Goal: Task Accomplishment & Management: Use online tool/utility

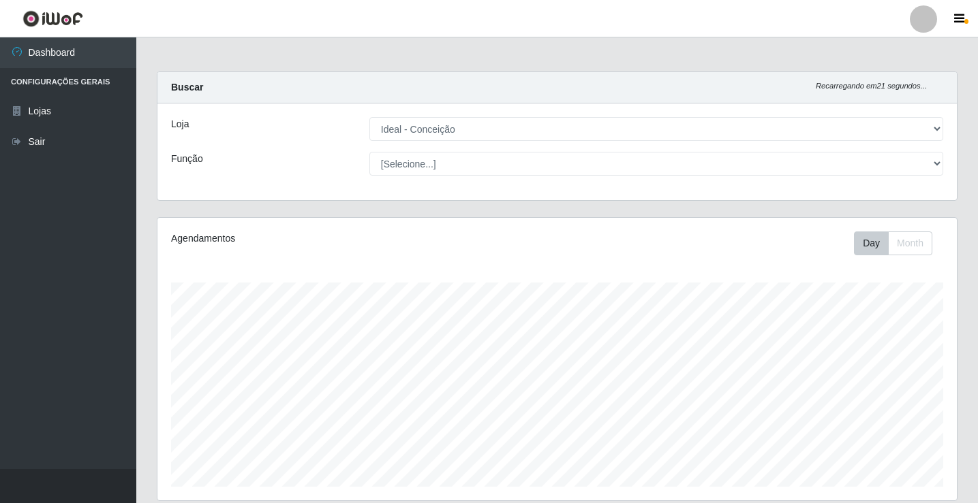
select select "231"
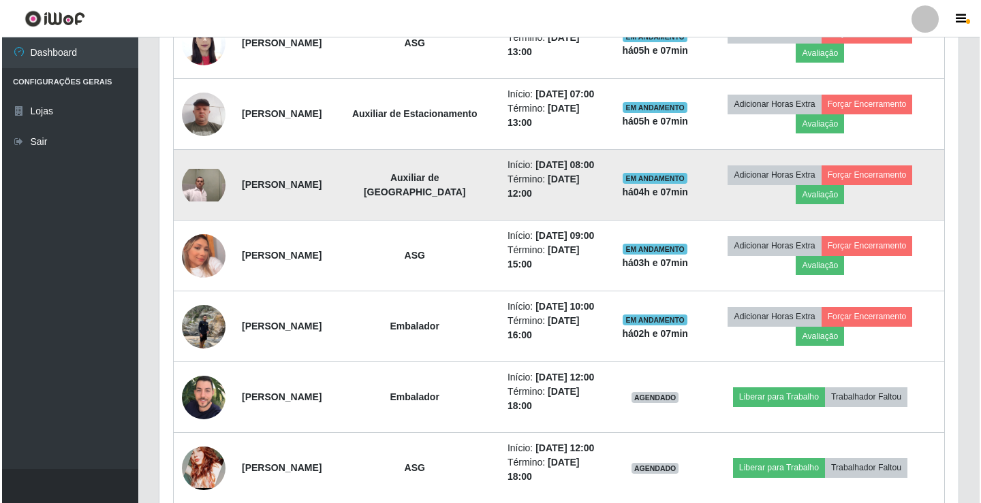
scroll to position [613, 0]
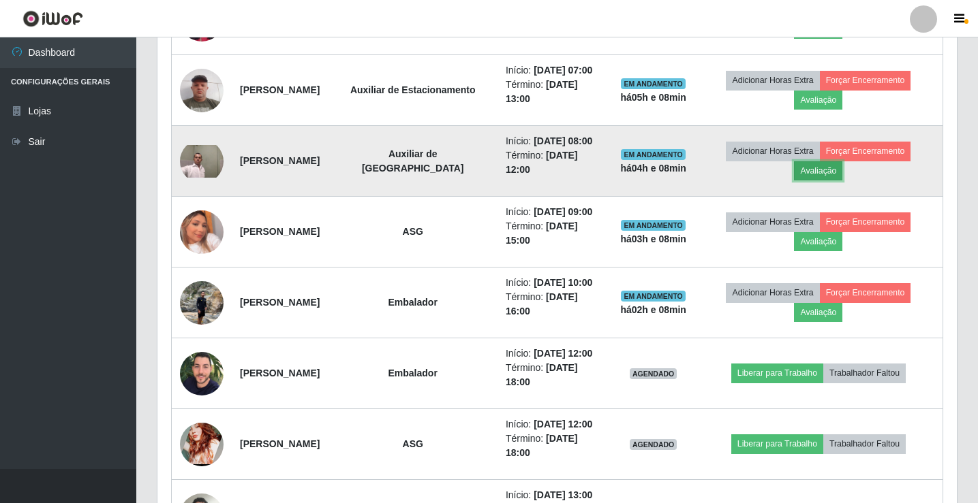
click at [826, 172] on button "Avaliação" at bounding box center [818, 170] width 48 height 19
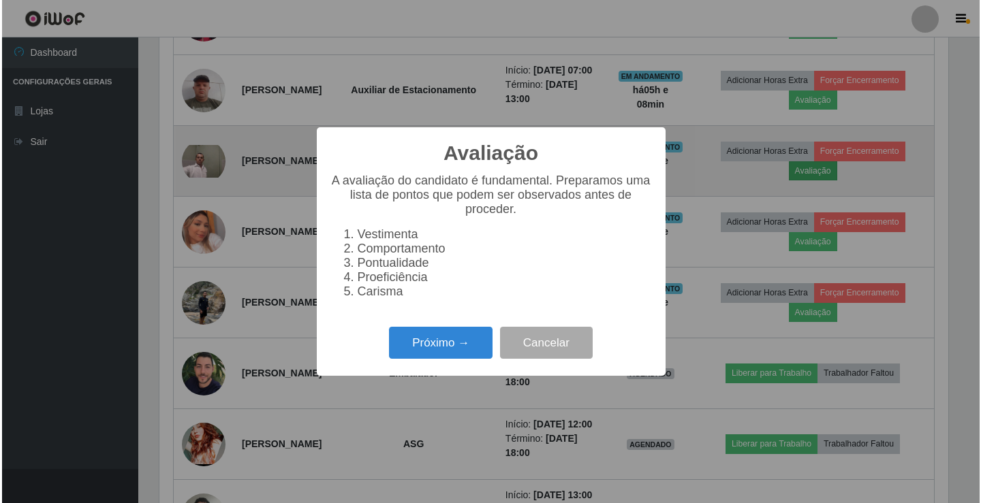
scroll to position [283, 792]
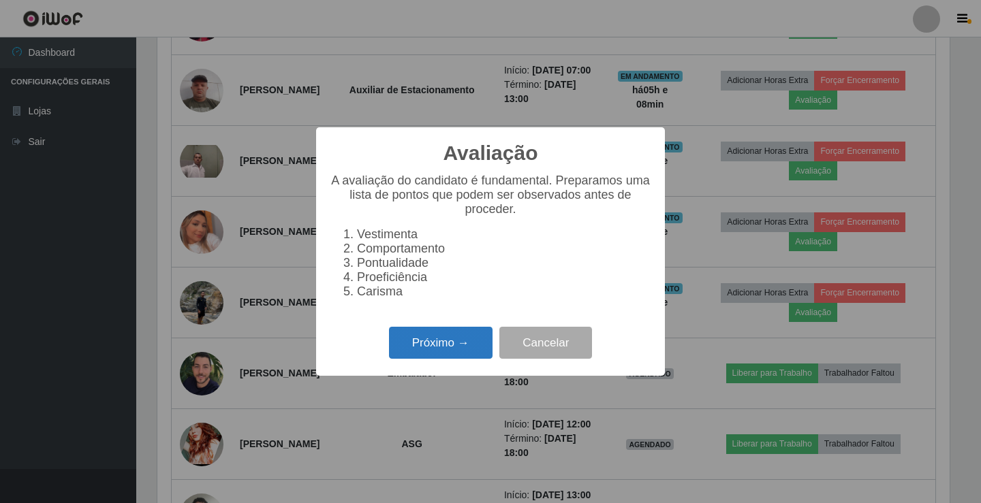
click at [450, 354] on button "Próximo →" at bounding box center [441, 343] width 104 height 32
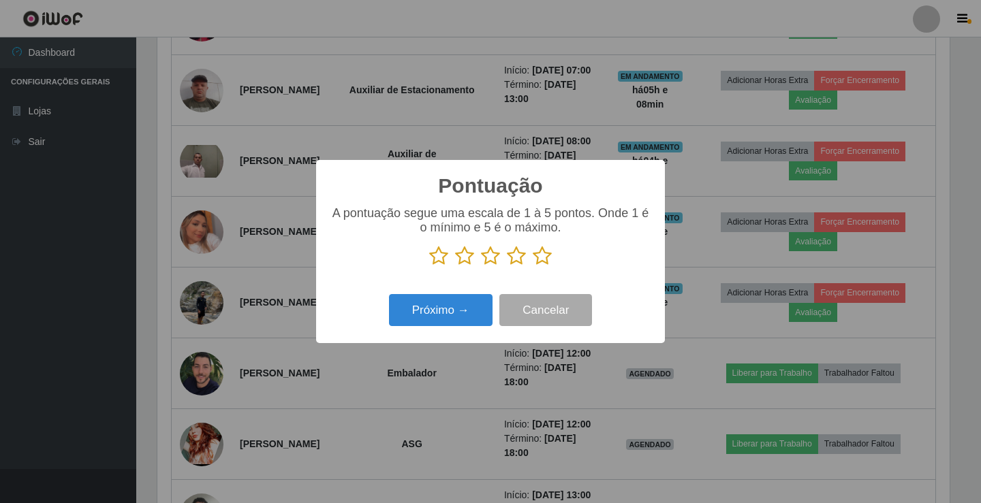
scroll to position [680909, 680399]
click at [516, 255] on icon at bounding box center [516, 256] width 19 height 20
click at [507, 266] on input "radio" at bounding box center [507, 266] width 0 height 0
click at [471, 319] on button "Próximo →" at bounding box center [441, 310] width 104 height 32
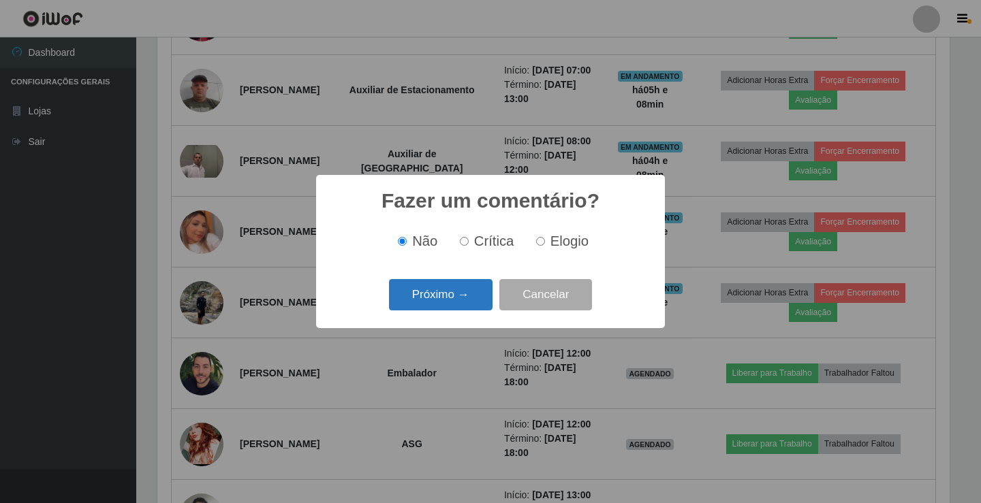
click at [469, 301] on button "Próximo →" at bounding box center [441, 295] width 104 height 32
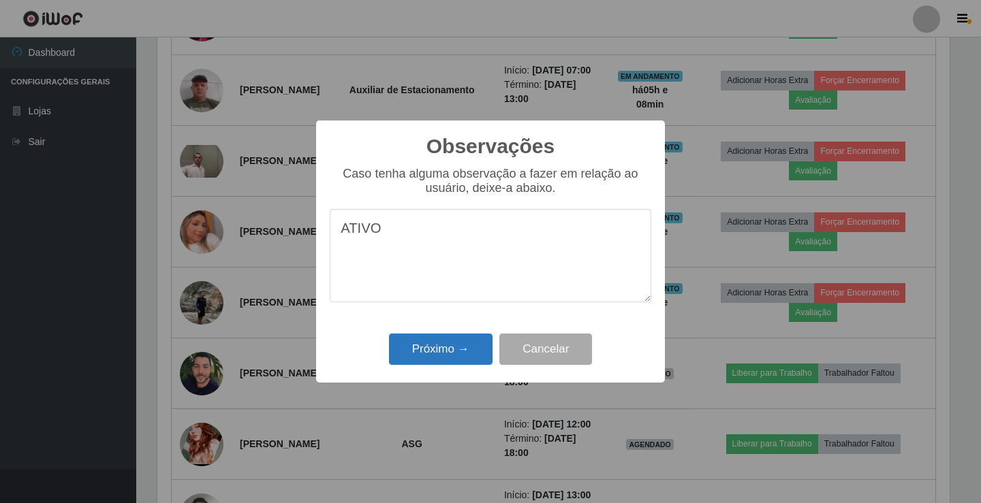
type textarea "ATIVO"
click at [460, 350] on button "Próximo →" at bounding box center [441, 350] width 104 height 32
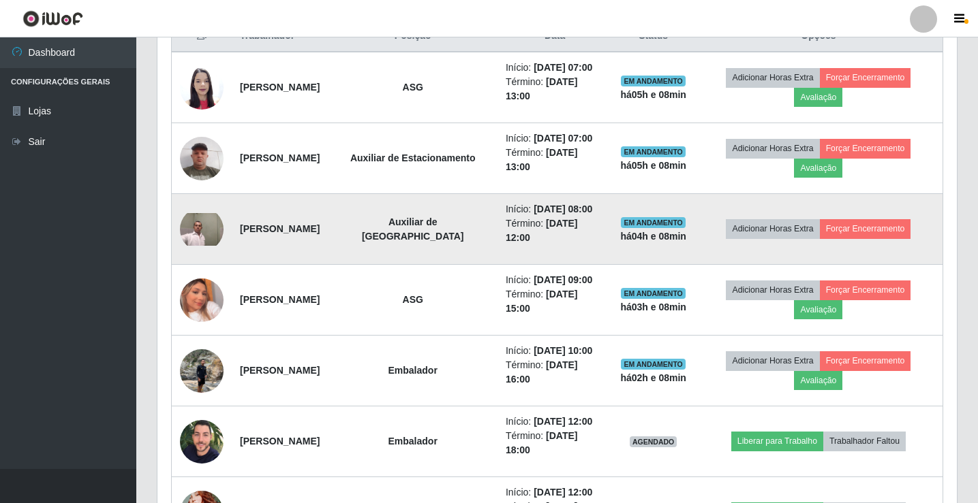
scroll to position [477, 0]
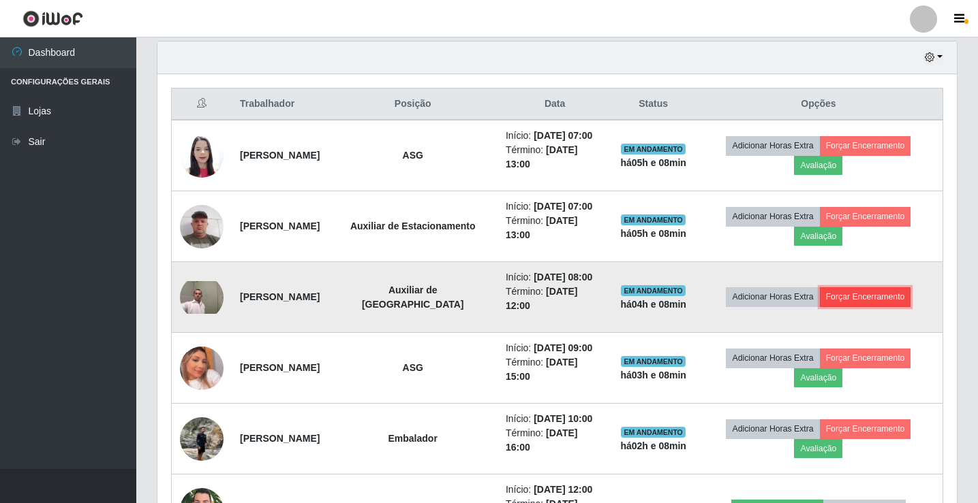
click at [866, 289] on button "Forçar Encerramento" at bounding box center [864, 296] width 91 height 19
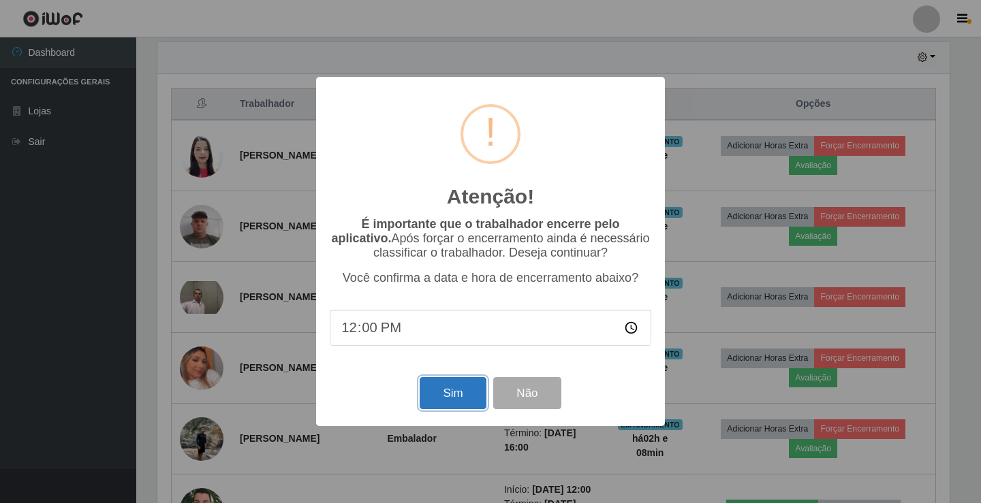
click at [478, 388] on button "Sim" at bounding box center [453, 393] width 66 height 32
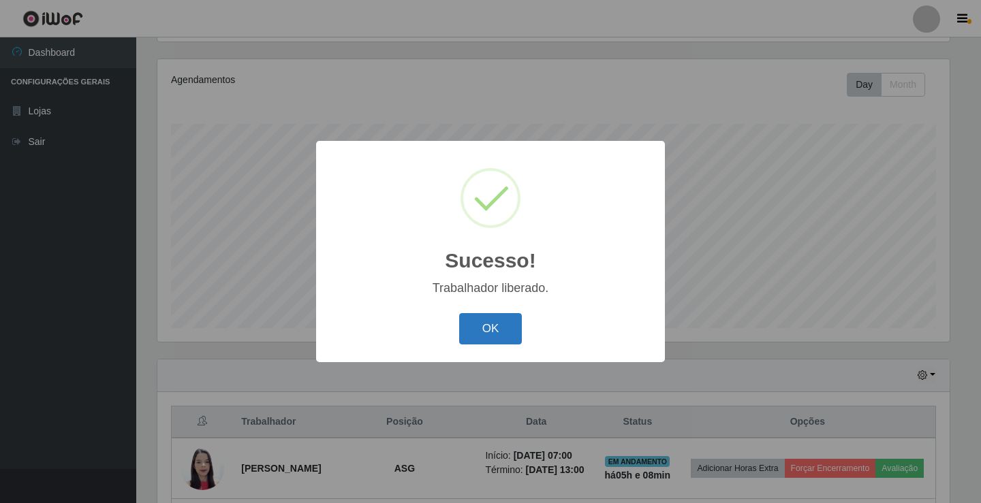
click at [490, 329] on button "OK" at bounding box center [490, 329] width 63 height 32
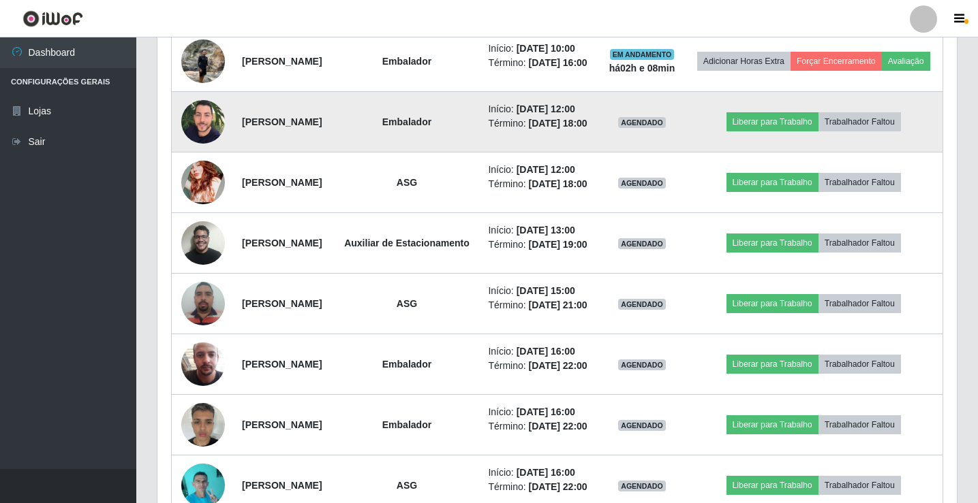
scroll to position [772, 0]
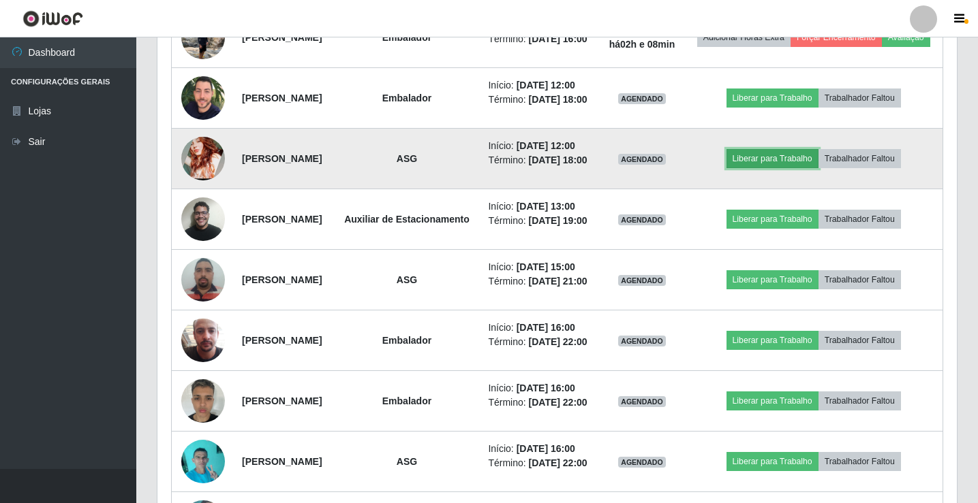
click at [768, 168] on button "Liberar para Trabalho" at bounding box center [772, 158] width 92 height 19
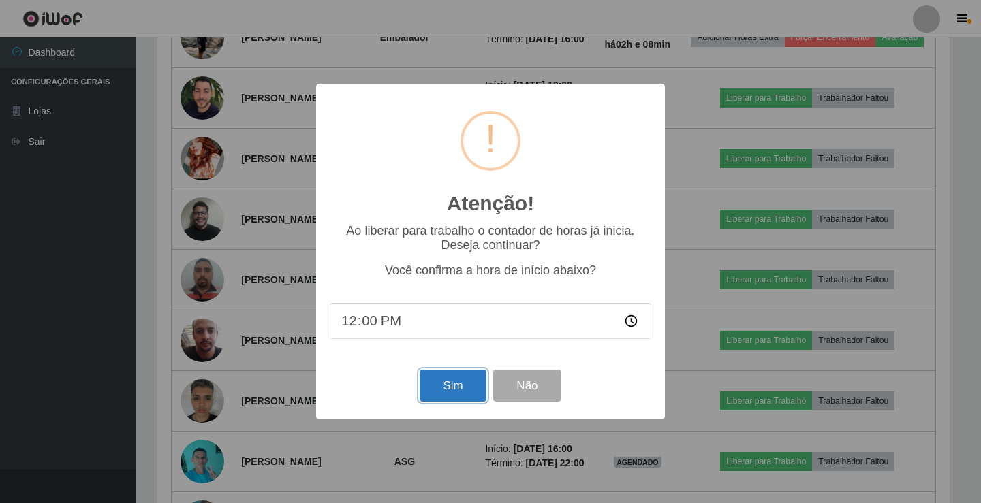
click at [467, 379] on button "Sim" at bounding box center [453, 386] width 66 height 32
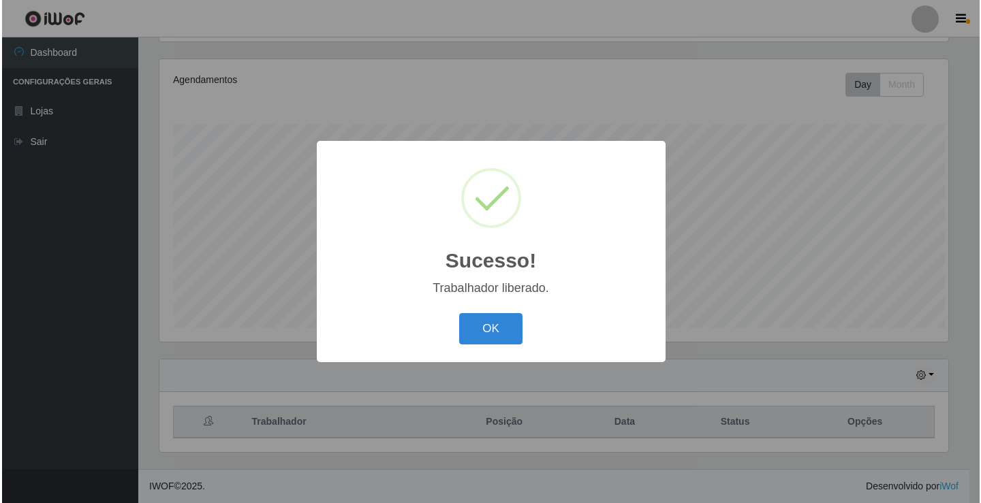
scroll to position [0, 0]
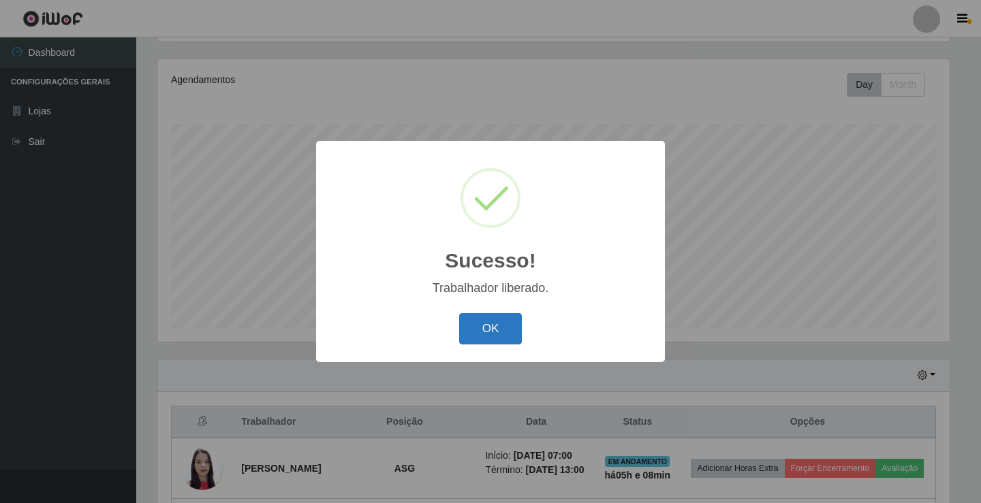
click at [493, 334] on button "OK" at bounding box center [490, 329] width 63 height 32
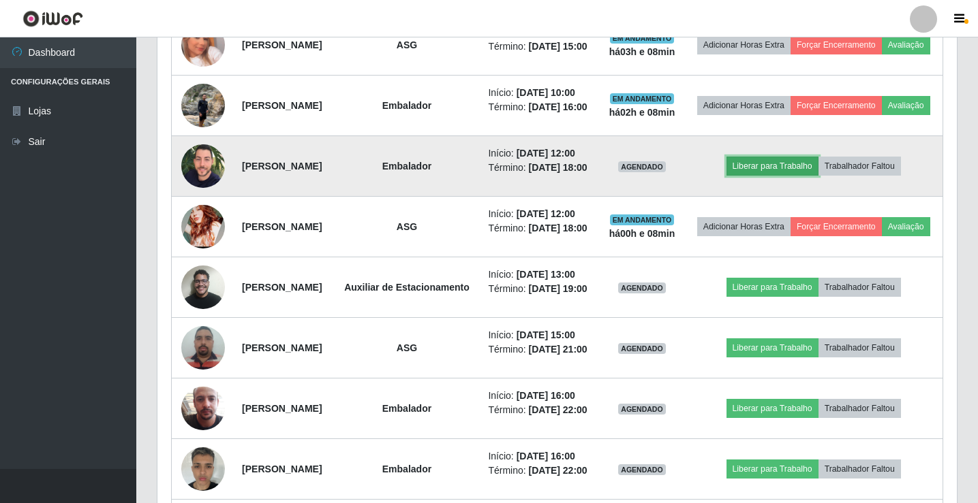
click at [797, 176] on button "Liberar para Trabalho" at bounding box center [772, 166] width 92 height 19
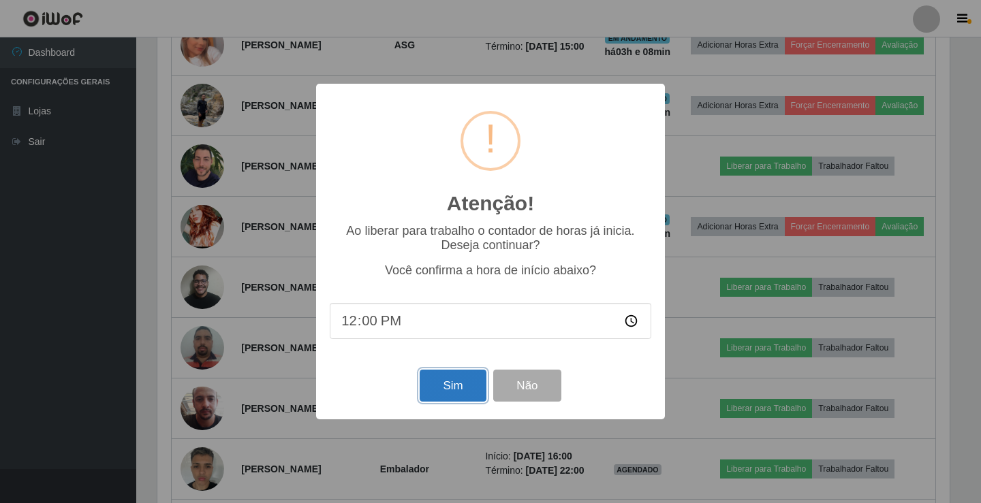
click at [458, 388] on button "Sim" at bounding box center [453, 386] width 66 height 32
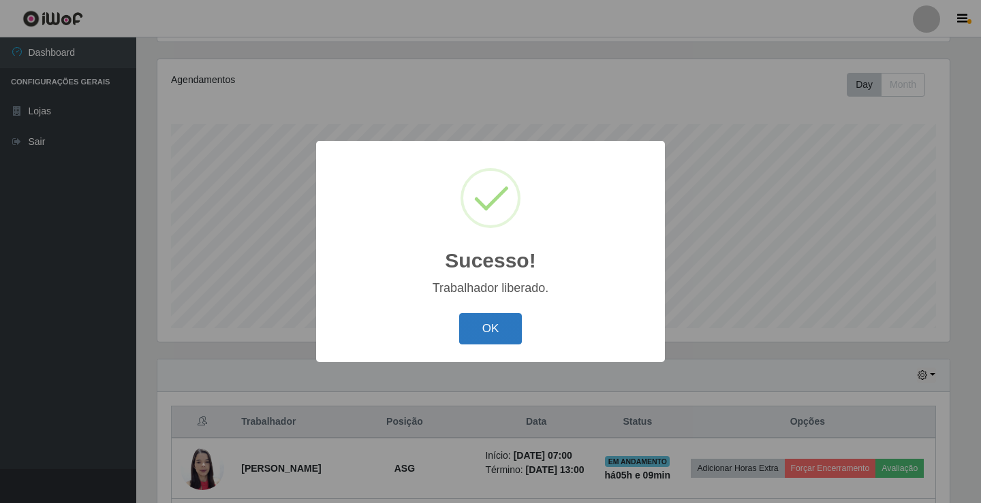
click at [501, 328] on button "OK" at bounding box center [490, 329] width 63 height 32
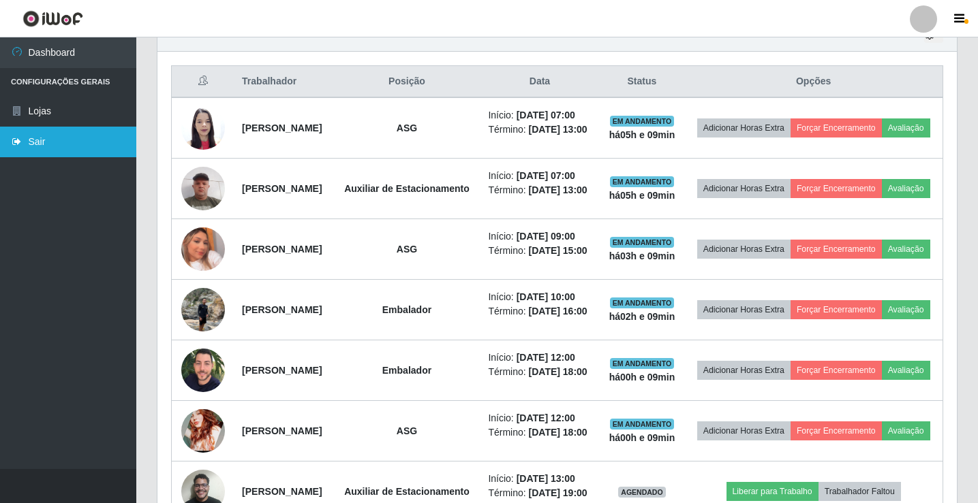
click at [50, 145] on link "Sair" at bounding box center [68, 142] width 136 height 31
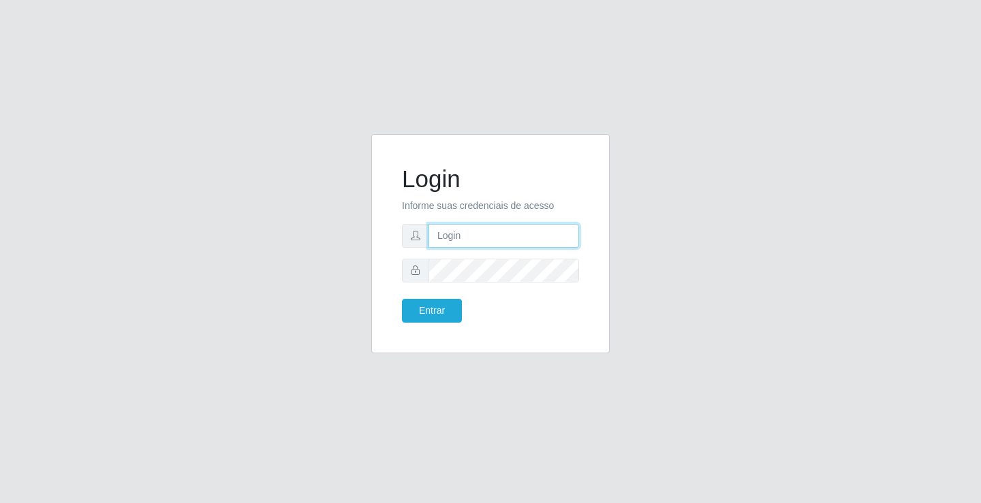
click at [459, 238] on input "text" at bounding box center [503, 236] width 151 height 24
type input "zivaneide@ideal"
click at [402, 299] on button "Entrar" at bounding box center [432, 311] width 60 height 24
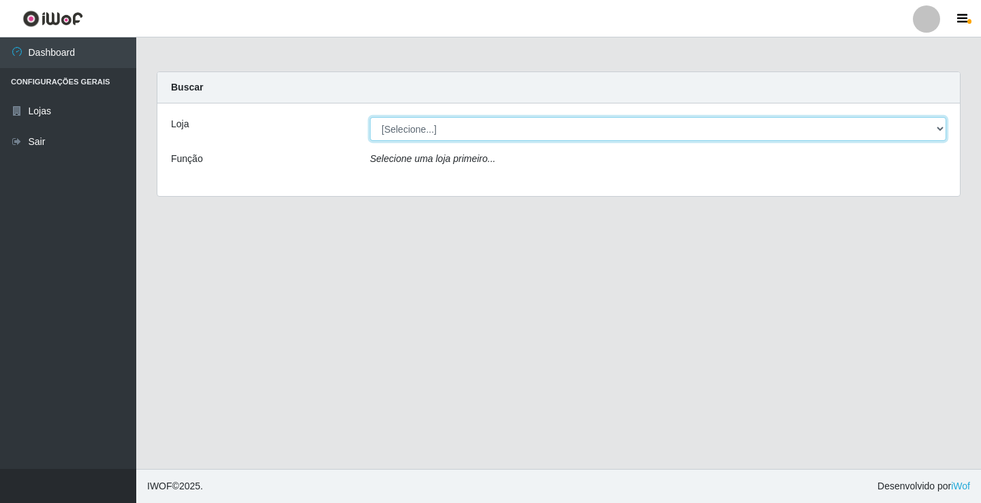
click at [941, 129] on select "[Selecione...] Ideal - Conceição" at bounding box center [658, 129] width 576 height 24
select select "231"
click at [370, 117] on select "[Selecione...] Ideal - Conceição" at bounding box center [658, 129] width 576 height 24
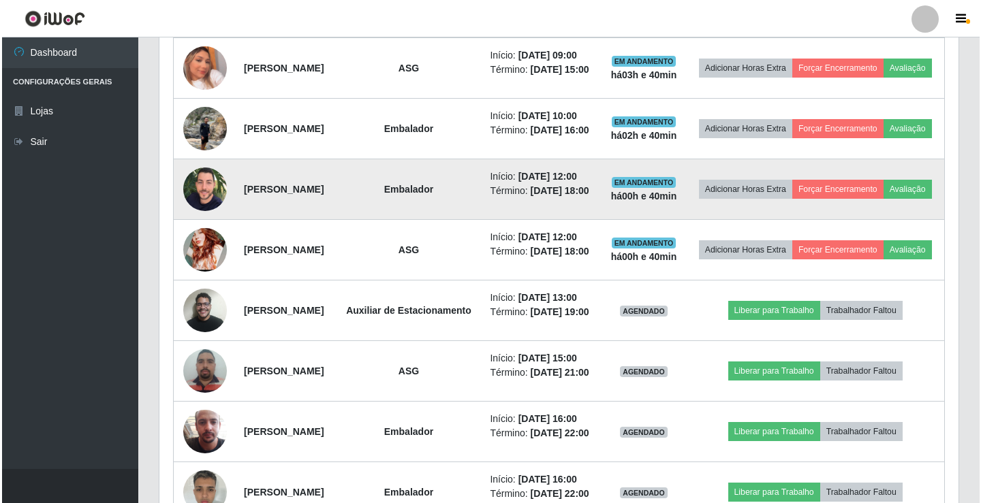
scroll to position [681, 0]
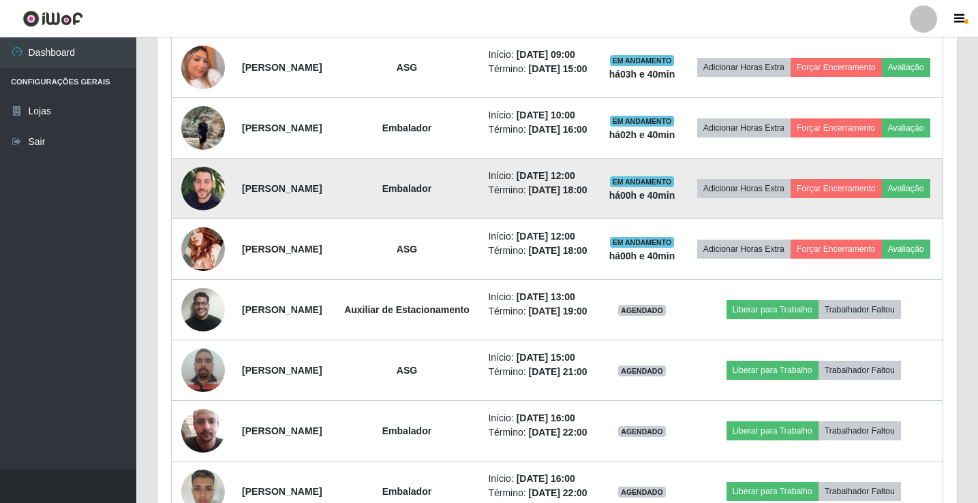
click at [203, 215] on img at bounding box center [203, 188] width 44 height 54
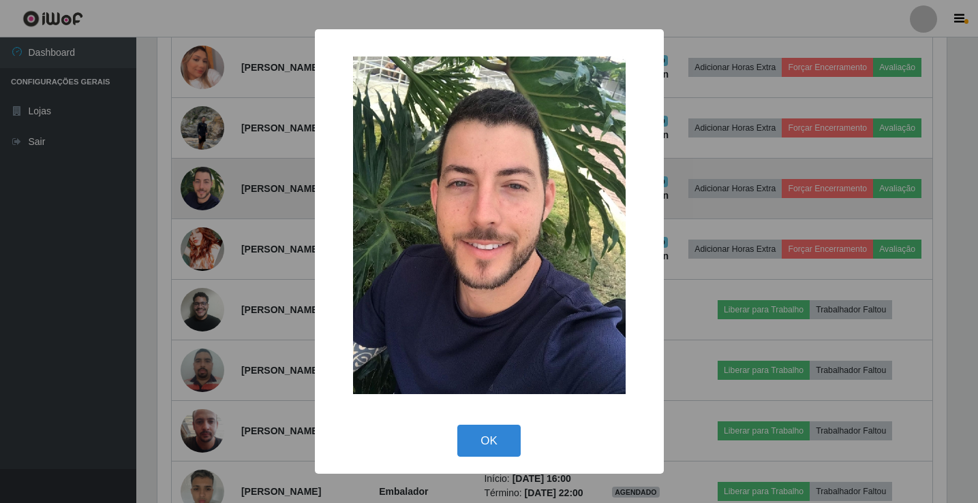
scroll to position [283, 792]
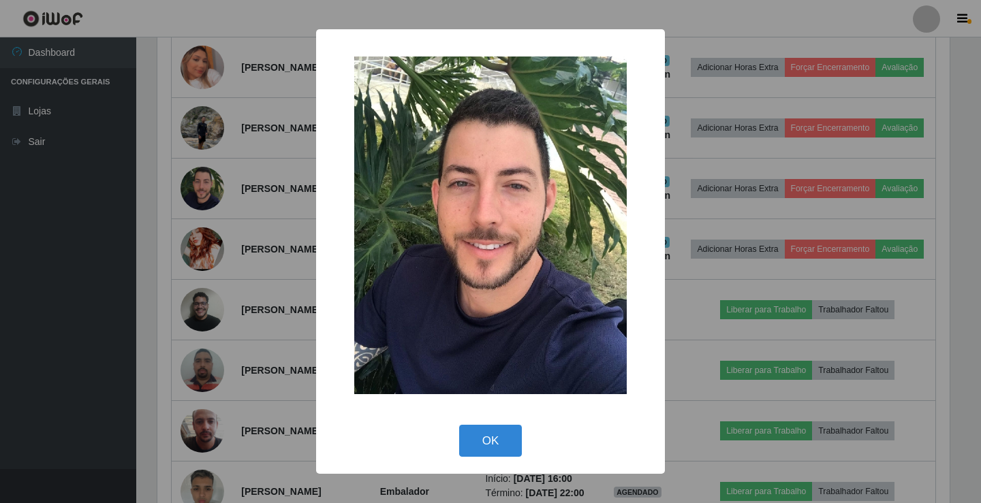
click at [742, 326] on div "× OK Cancel" at bounding box center [490, 251] width 981 height 503
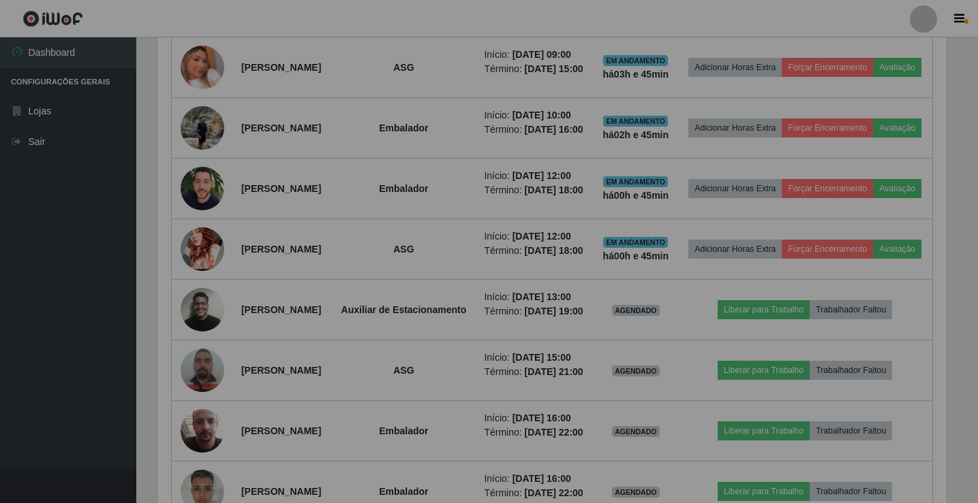
scroll to position [283, 799]
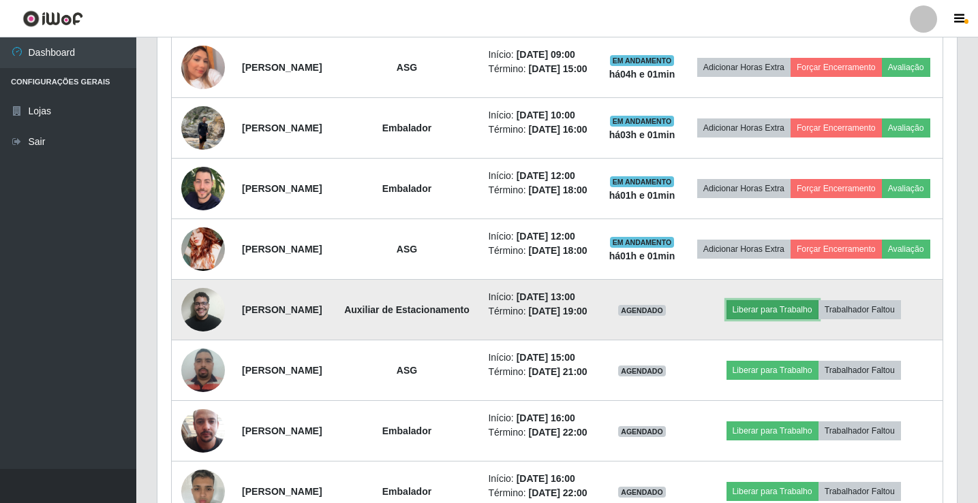
click at [764, 319] on button "Liberar para Trabalho" at bounding box center [772, 309] width 92 height 19
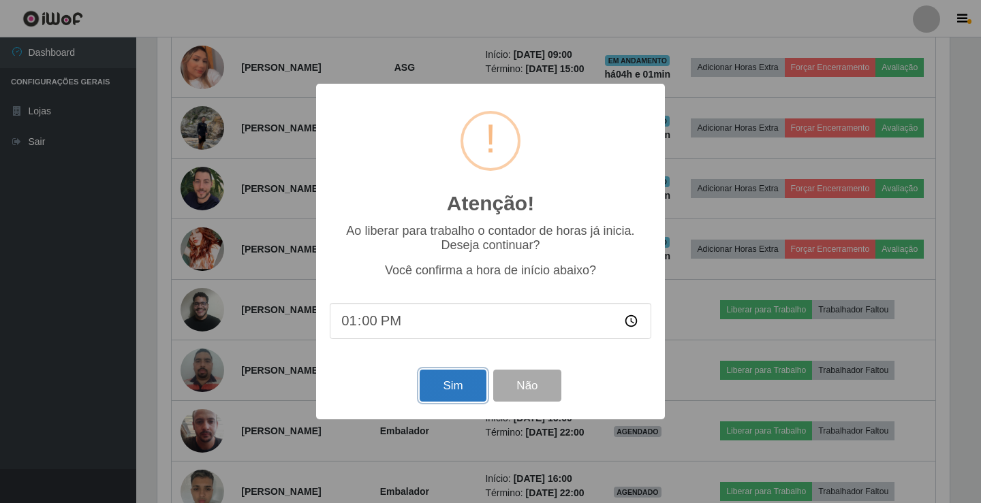
click at [450, 384] on button "Sim" at bounding box center [453, 386] width 66 height 32
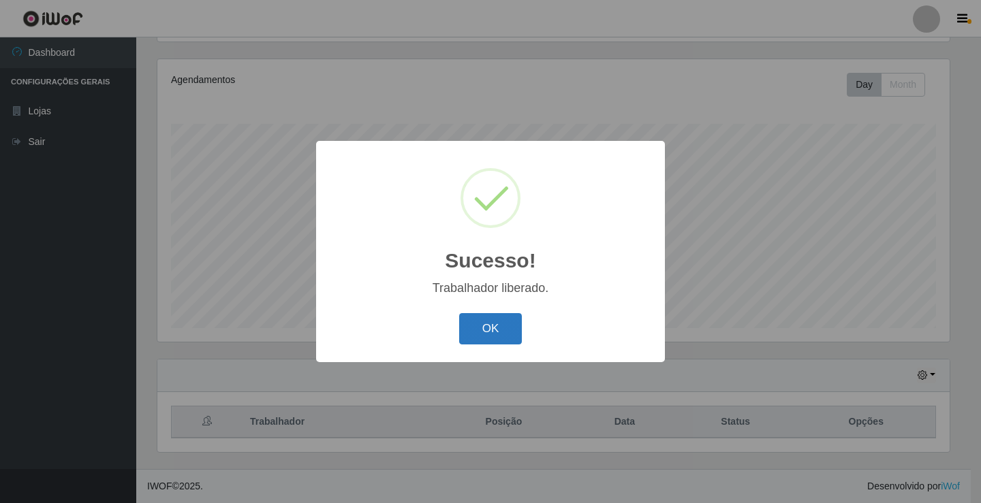
click at [503, 330] on button "OK" at bounding box center [490, 329] width 63 height 32
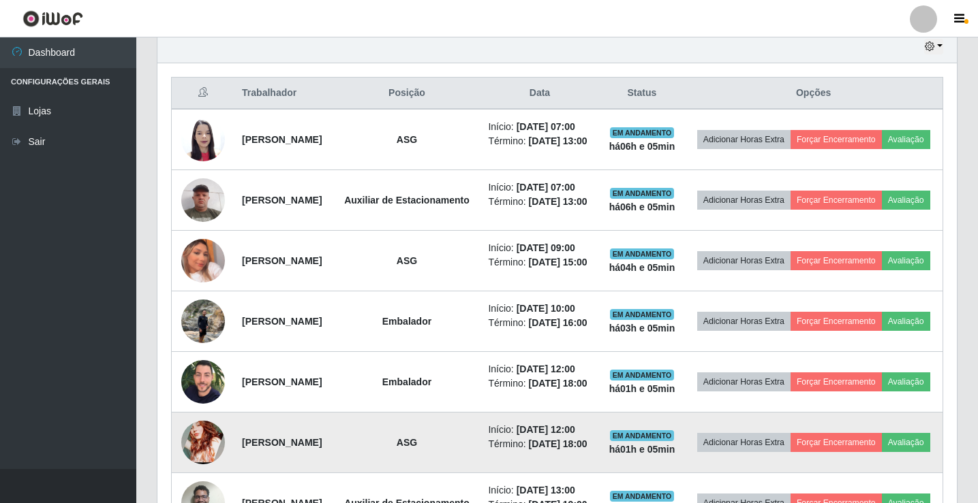
scroll to position [464, 0]
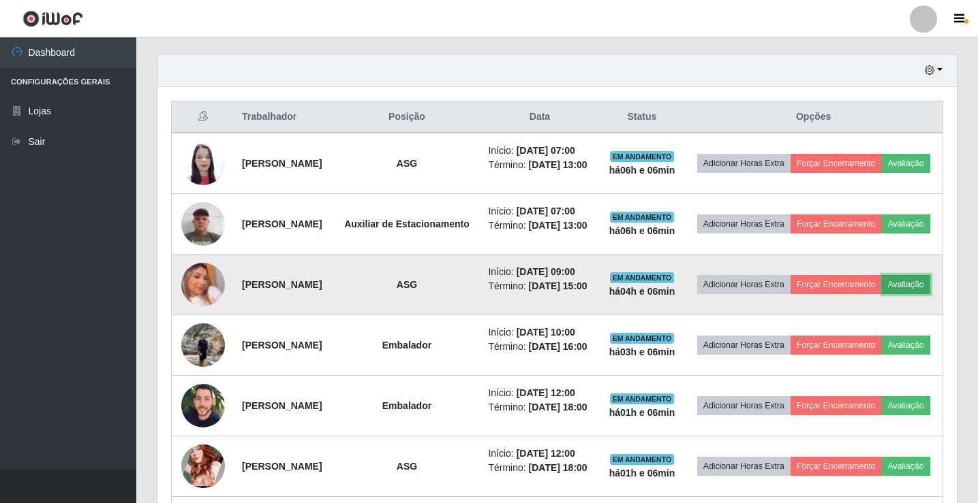
click at [881, 294] on button "Avaliação" at bounding box center [905, 284] width 48 height 19
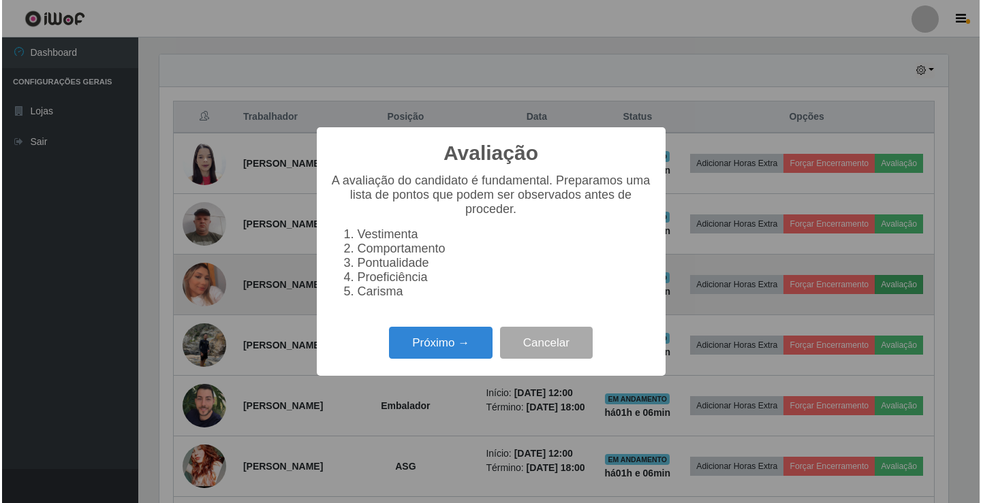
scroll to position [283, 792]
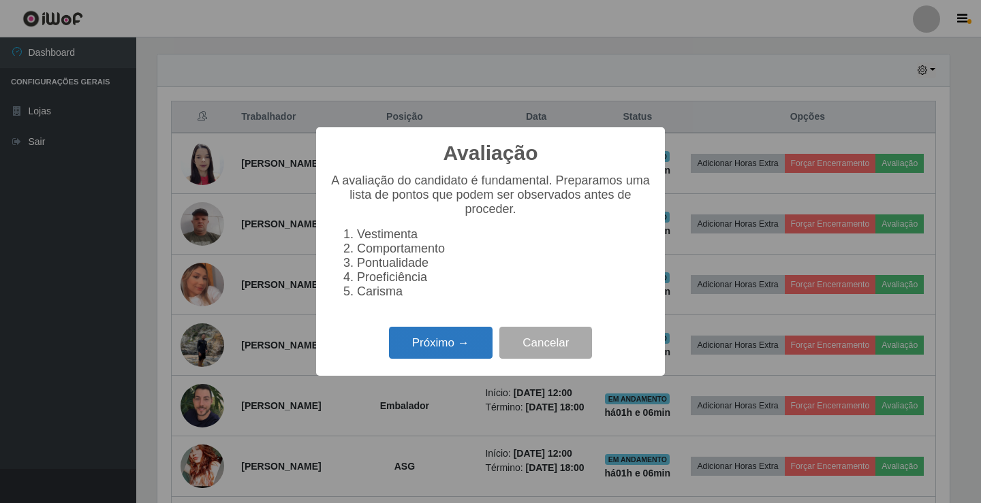
click at [457, 350] on button "Próximo →" at bounding box center [441, 343] width 104 height 32
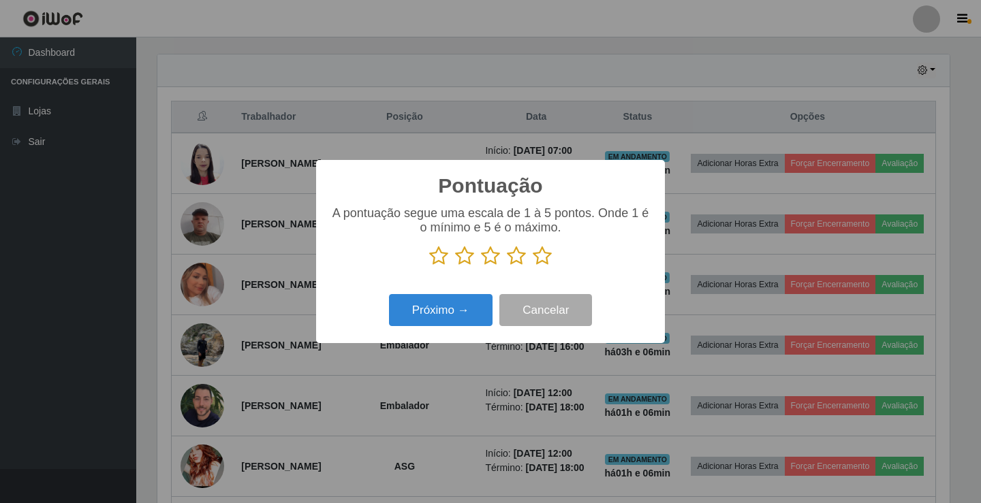
scroll to position [680909, 680399]
click at [518, 260] on icon at bounding box center [516, 256] width 19 height 20
click at [507, 266] on input "radio" at bounding box center [507, 266] width 0 height 0
click at [473, 305] on button "Próximo →" at bounding box center [441, 310] width 104 height 32
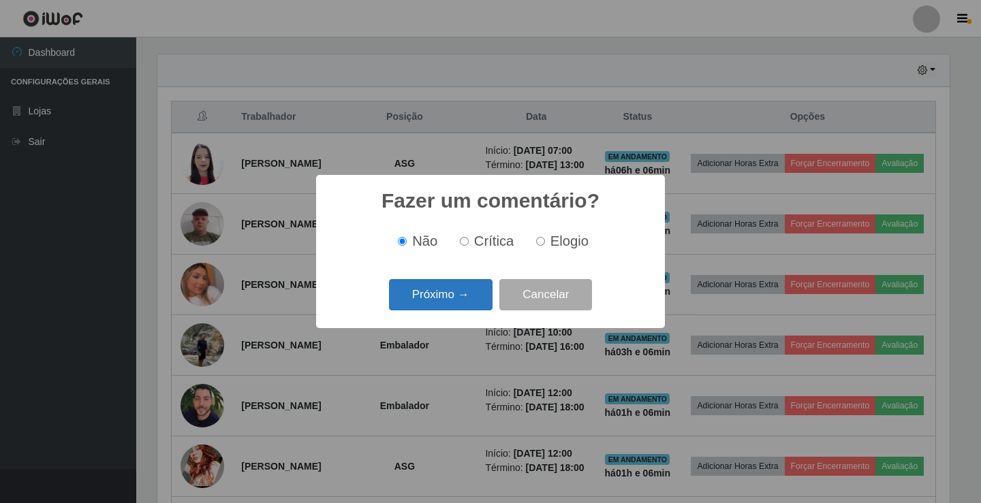
click at [459, 289] on button "Próximo →" at bounding box center [441, 295] width 104 height 32
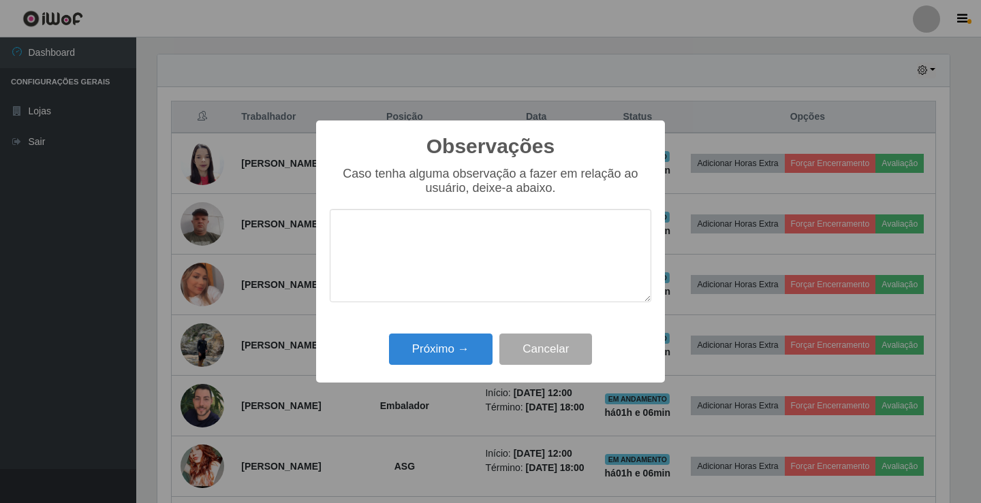
click at [431, 258] on textarea at bounding box center [491, 255] width 322 height 93
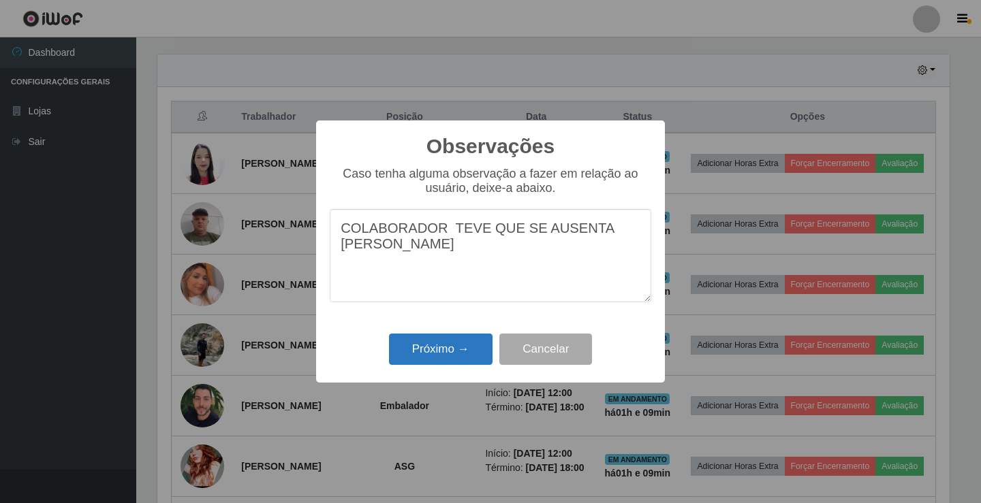
type textarea "COLABORADOR TEVE QUE SE AUSENTA MAE FALICEU"
click at [467, 347] on button "Próximo →" at bounding box center [441, 350] width 104 height 32
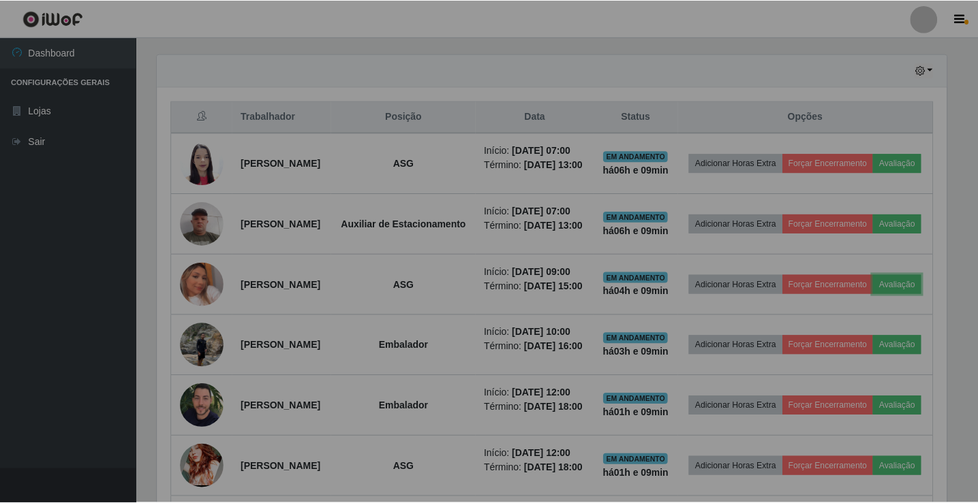
scroll to position [283, 799]
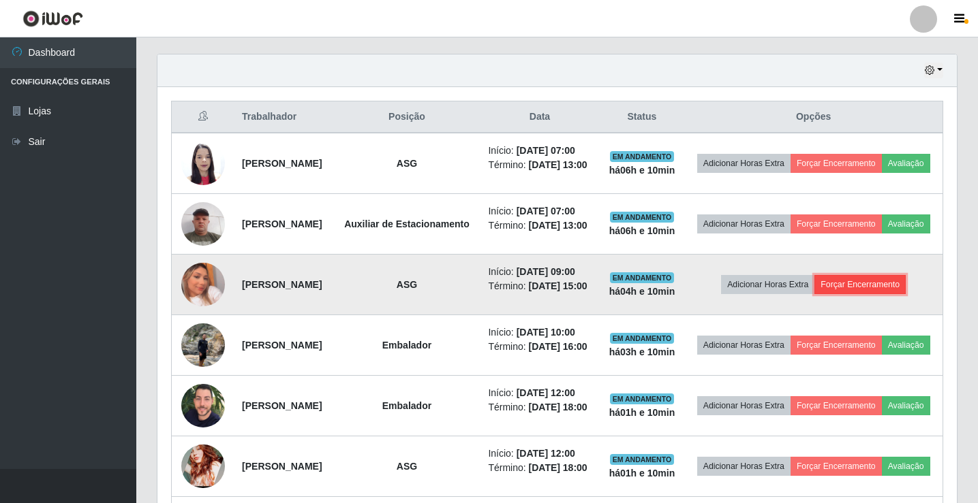
click at [861, 294] on button "Forçar Encerramento" at bounding box center [859, 284] width 91 height 19
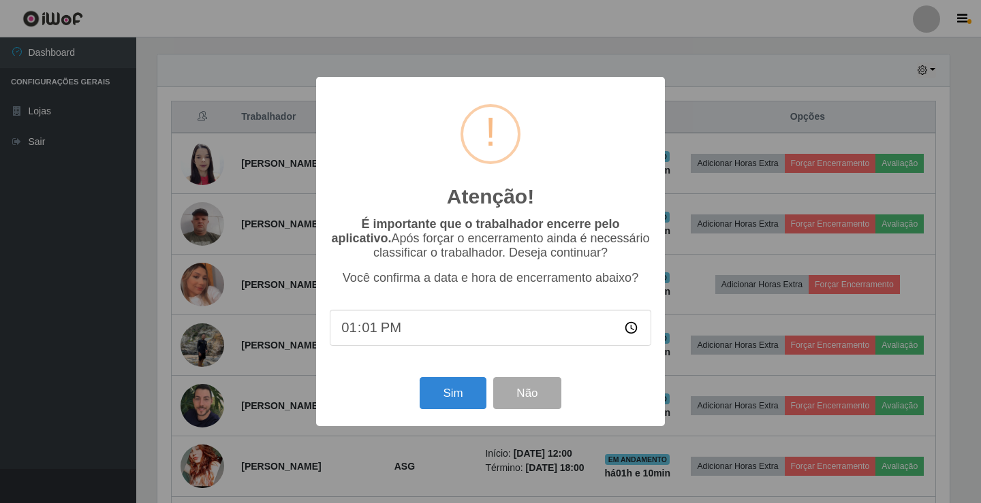
type input "13:10"
drag, startPoint x: 455, startPoint y: 390, endPoint x: 458, endPoint y: 383, distance: 8.0
click at [456, 390] on button "Sim" at bounding box center [453, 393] width 66 height 32
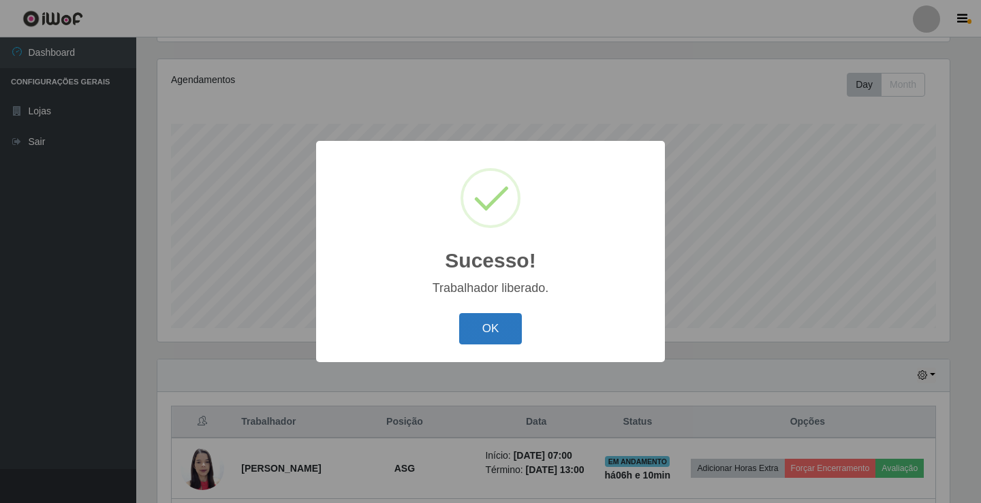
click at [491, 328] on button "OK" at bounding box center [490, 329] width 63 height 32
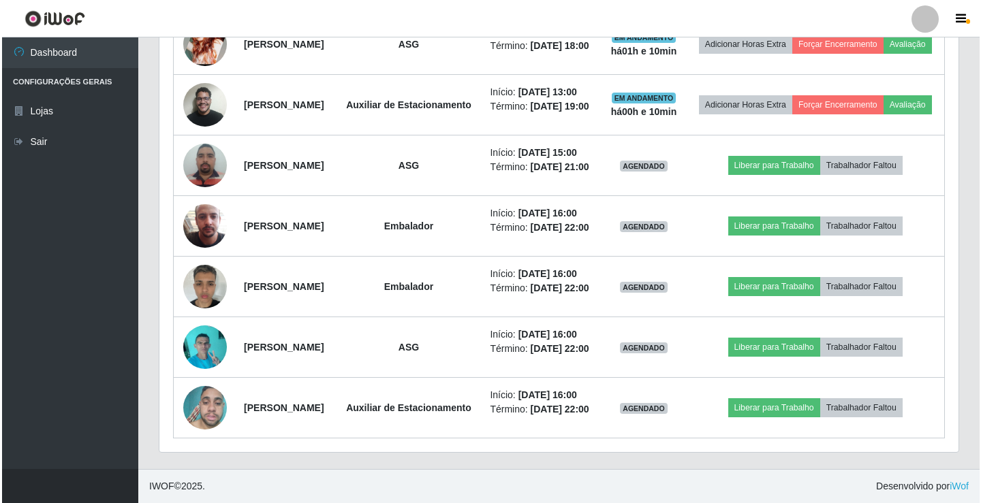
scroll to position [938, 0]
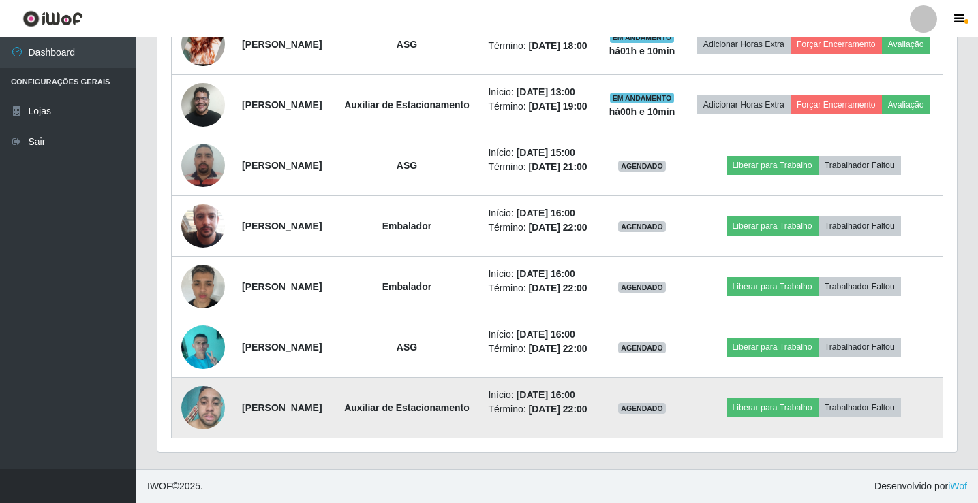
click at [203, 409] on img at bounding box center [203, 408] width 44 height 58
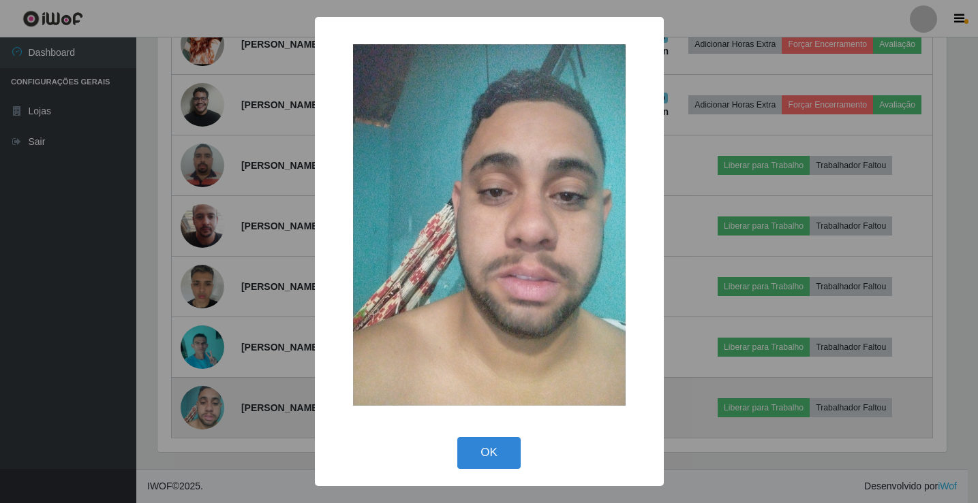
scroll to position [283, 792]
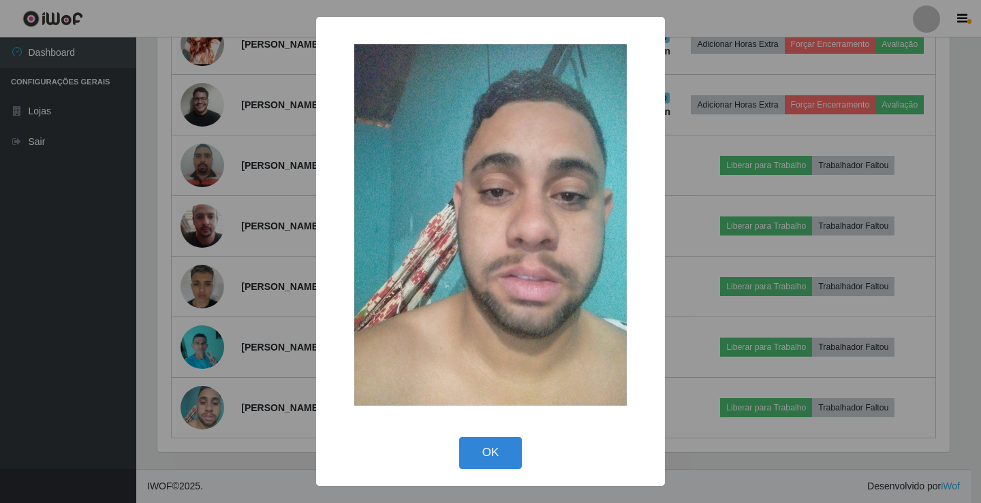
click at [89, 280] on div "× OK Cancel" at bounding box center [490, 251] width 981 height 503
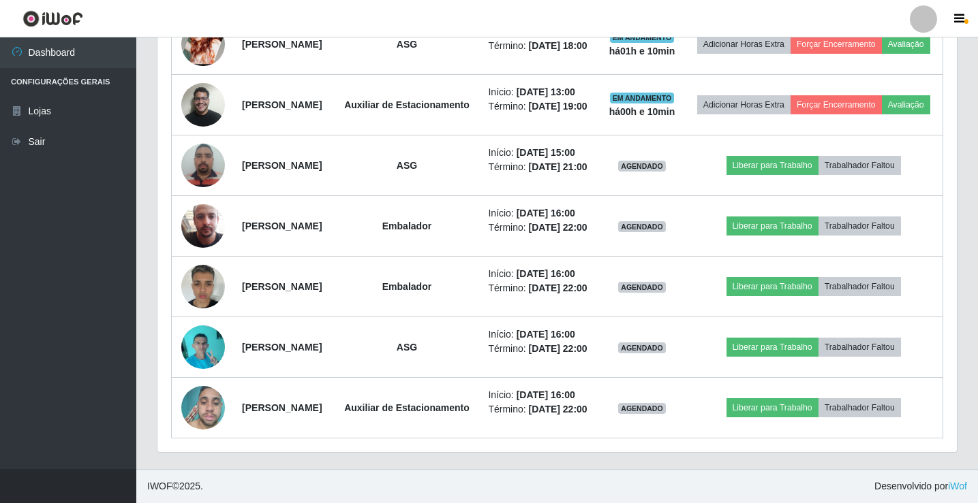
scroll to position [283, 799]
click at [29, 140] on link "Sair" at bounding box center [68, 142] width 136 height 31
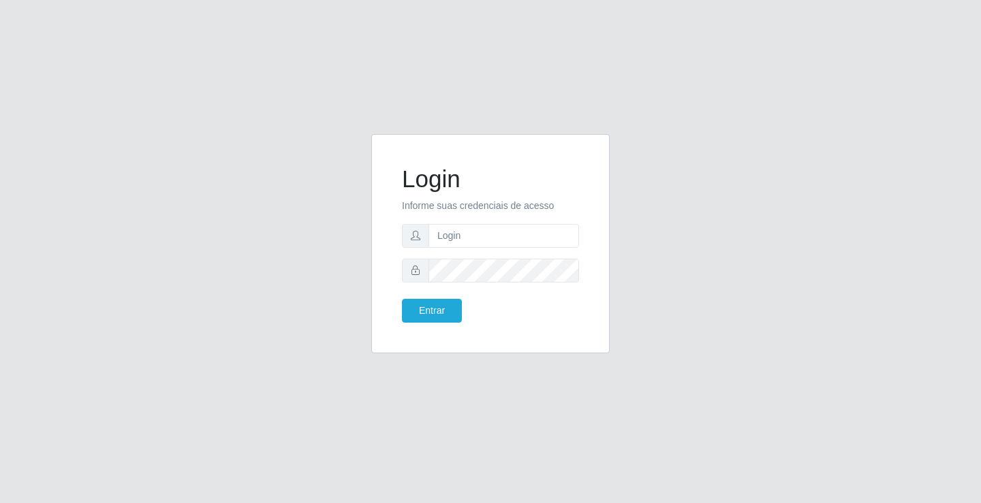
click at [758, 180] on div "Login Informe suas credenciais de acesso Entrar" at bounding box center [490, 252] width 777 height 236
click at [467, 230] on input "text" at bounding box center [503, 236] width 151 height 24
type input "paulo@ideal"
click at [443, 307] on button "Entrar" at bounding box center [432, 311] width 60 height 24
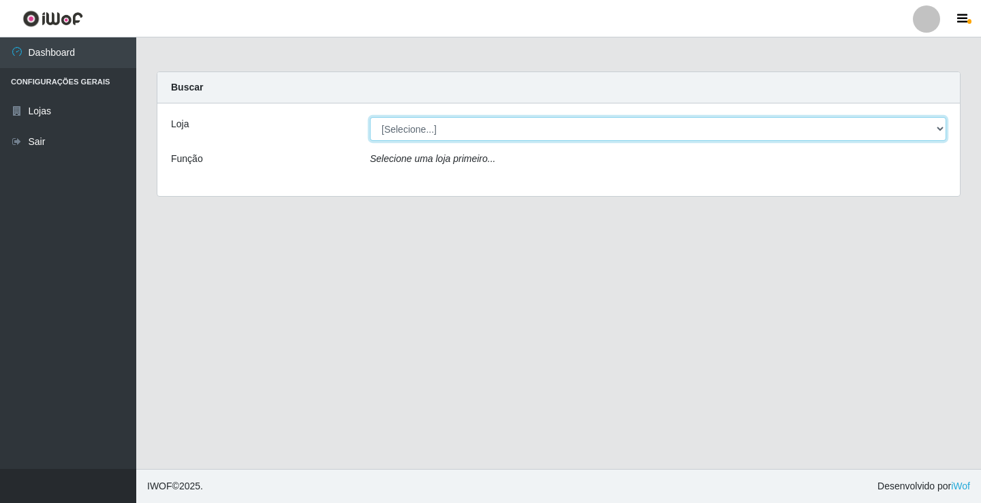
click at [455, 127] on select "[Selecione...] Ideal - Conceição" at bounding box center [658, 129] width 576 height 24
select select "231"
click at [370, 117] on select "[Selecione...] Ideal - Conceição" at bounding box center [658, 129] width 576 height 24
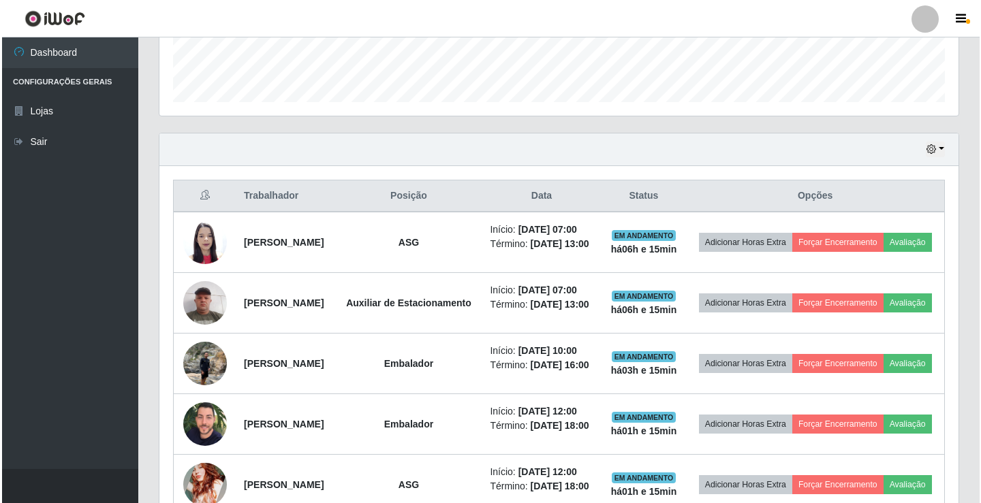
scroll to position [409, 0]
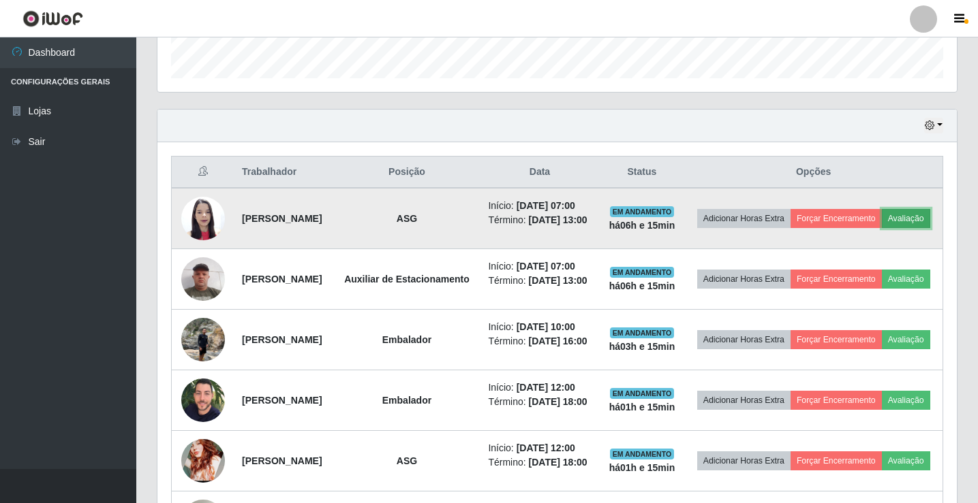
click at [881, 228] on button "Avaliação" at bounding box center [905, 218] width 48 height 19
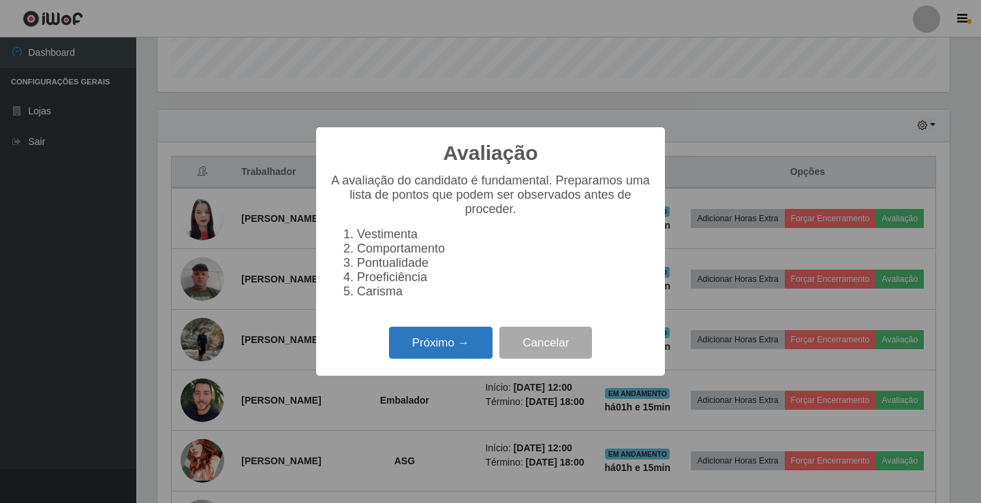
click at [458, 354] on button "Próximo →" at bounding box center [441, 343] width 104 height 32
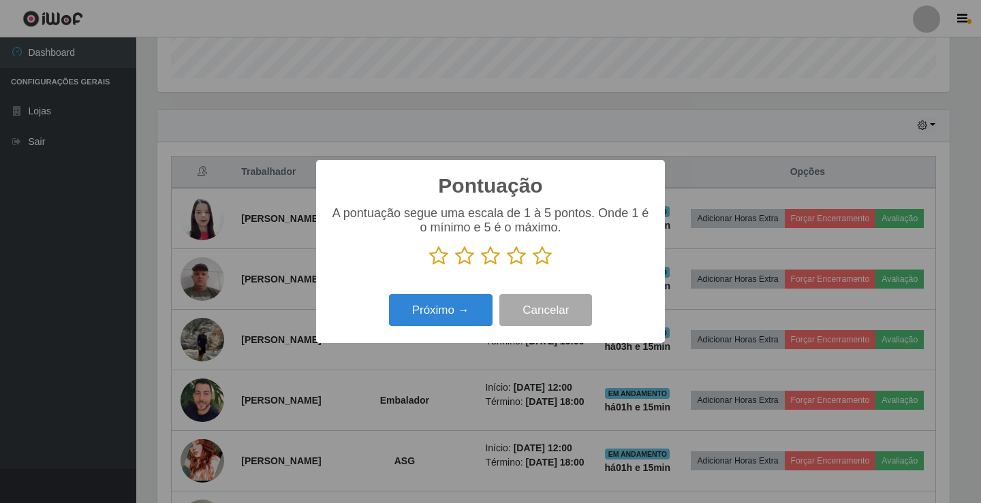
scroll to position [680909, 680399]
click at [544, 262] on icon at bounding box center [542, 256] width 19 height 20
click at [533, 266] on input "radio" at bounding box center [533, 266] width 0 height 0
click at [459, 300] on button "Próximo →" at bounding box center [441, 310] width 104 height 32
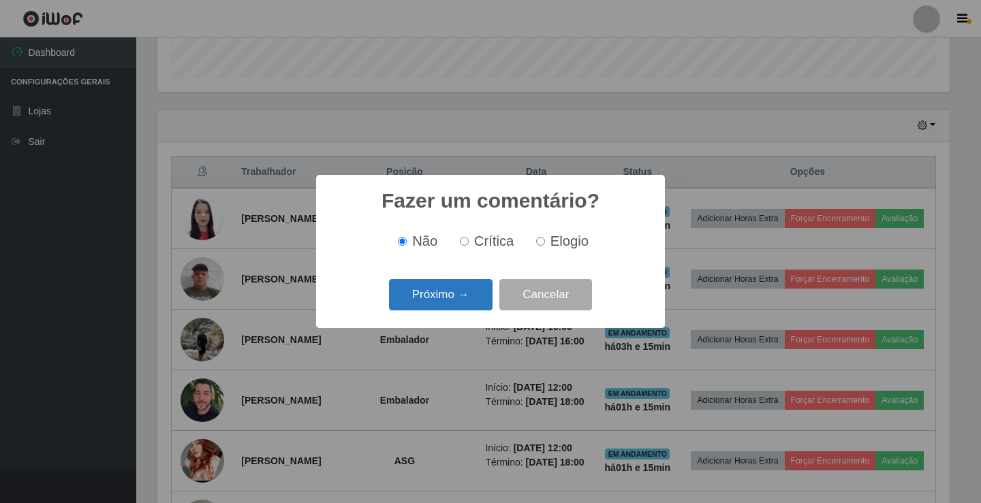
click at [459, 290] on button "Próximo →" at bounding box center [441, 295] width 104 height 32
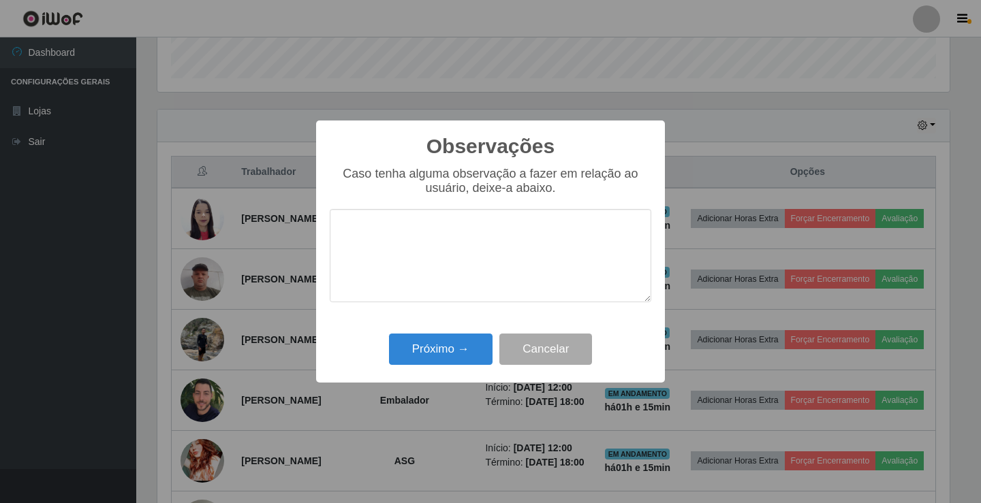
click at [523, 264] on textarea at bounding box center [491, 255] width 322 height 93
type textarea "T"
type textarea "BOM TRABALHO"
click at [455, 342] on button "Próximo →" at bounding box center [441, 350] width 104 height 32
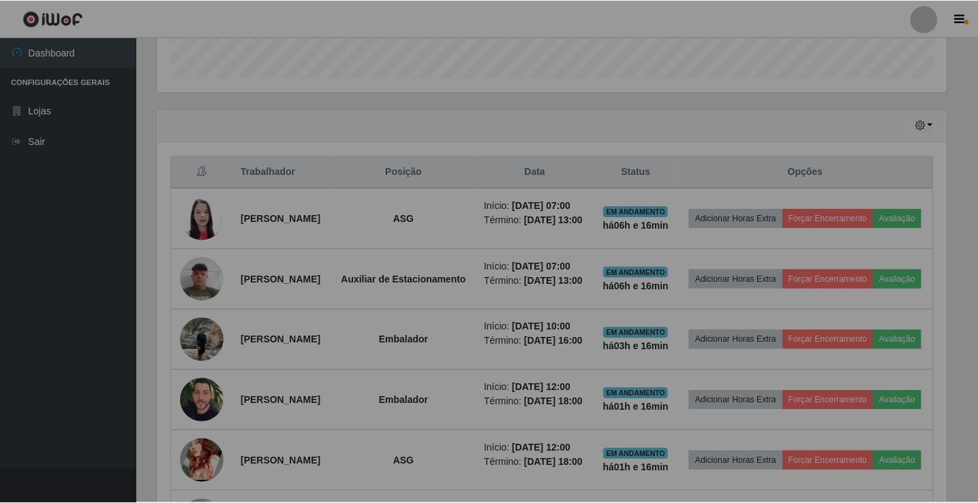
scroll to position [283, 799]
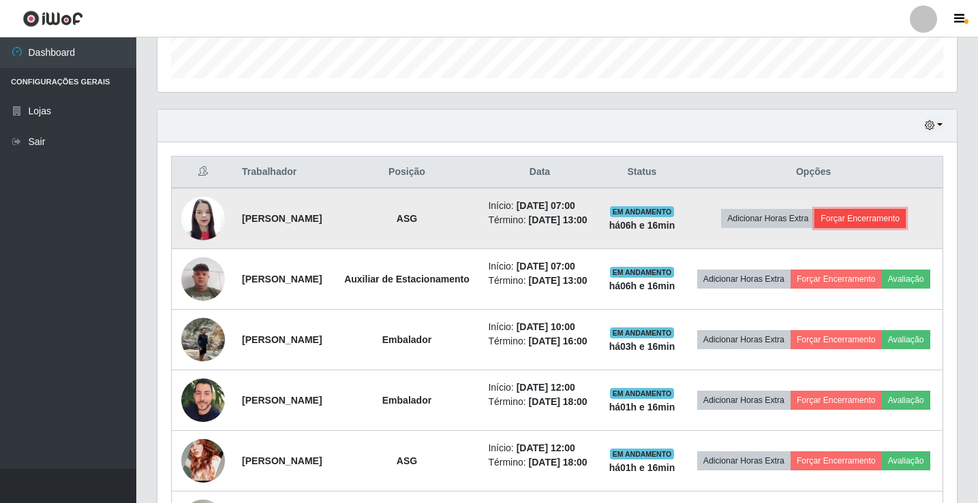
click at [883, 219] on button "Forçar Encerramento" at bounding box center [859, 218] width 91 height 19
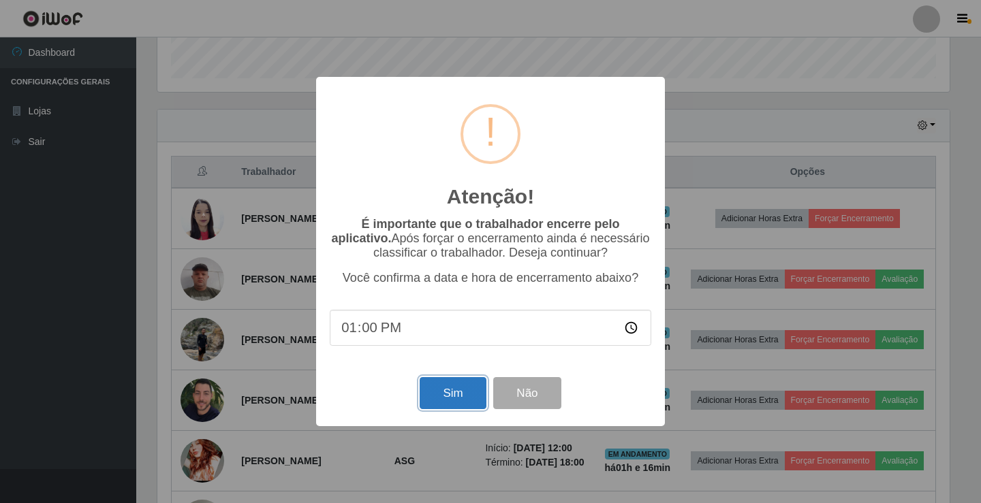
click at [444, 399] on button "Sim" at bounding box center [453, 393] width 66 height 32
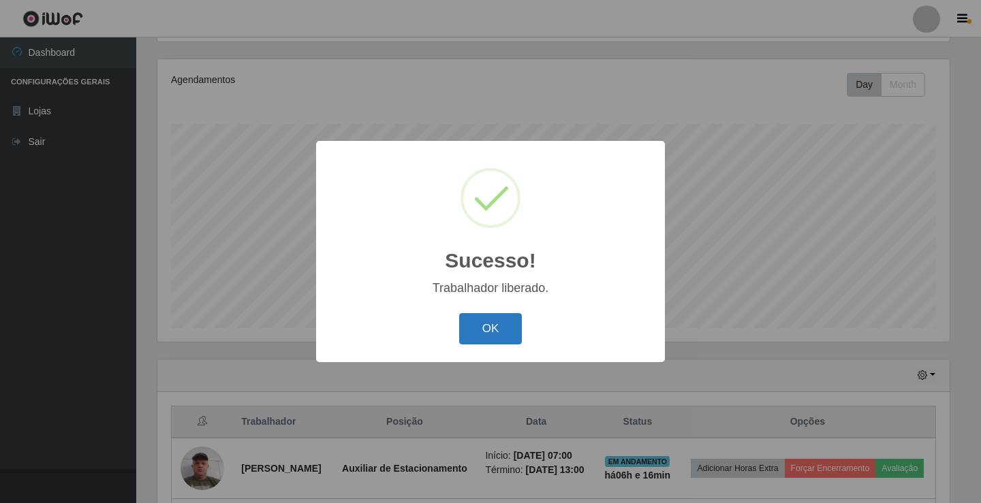
click at [500, 323] on button "OK" at bounding box center [490, 329] width 63 height 32
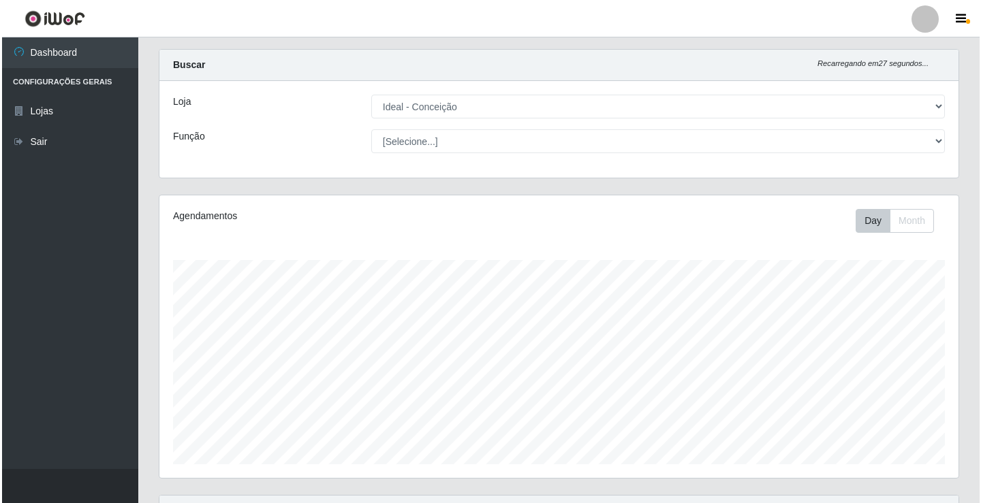
scroll to position [0, 0]
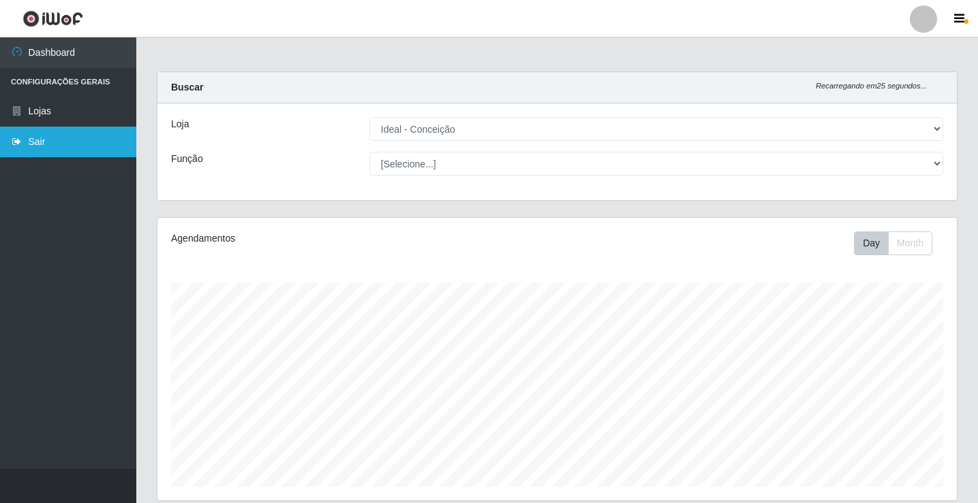
click at [42, 138] on link "Sair" at bounding box center [68, 142] width 136 height 31
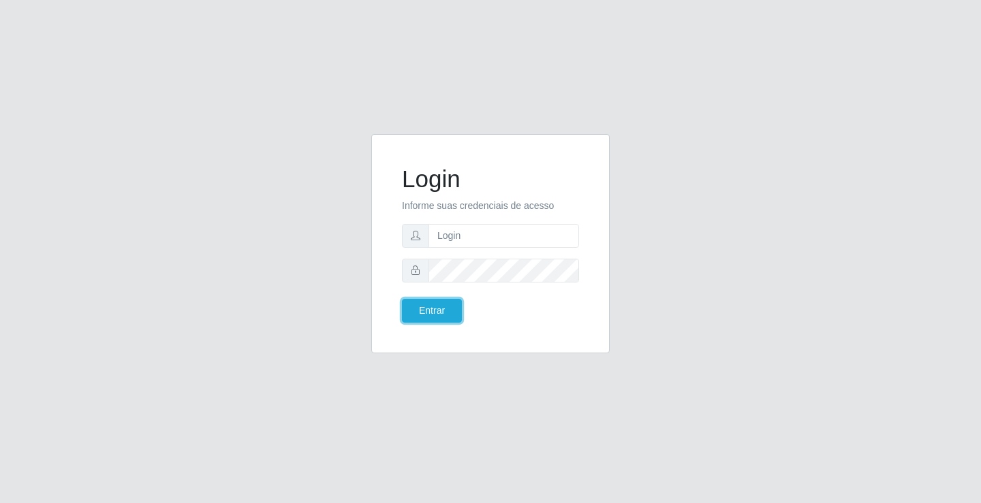
click at [418, 299] on button "Entrar" at bounding box center [432, 311] width 60 height 24
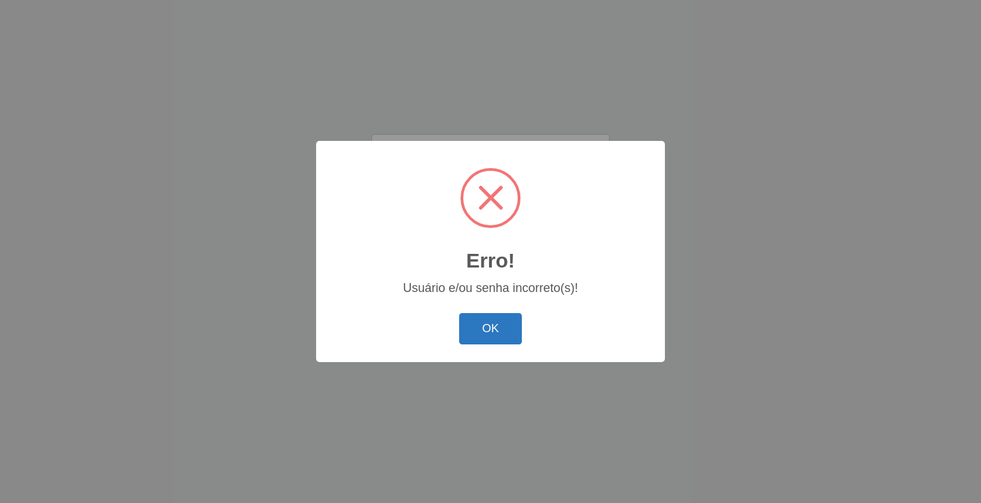
click at [465, 327] on button "OK" at bounding box center [490, 329] width 63 height 32
